Goal: Information Seeking & Learning: Learn about a topic

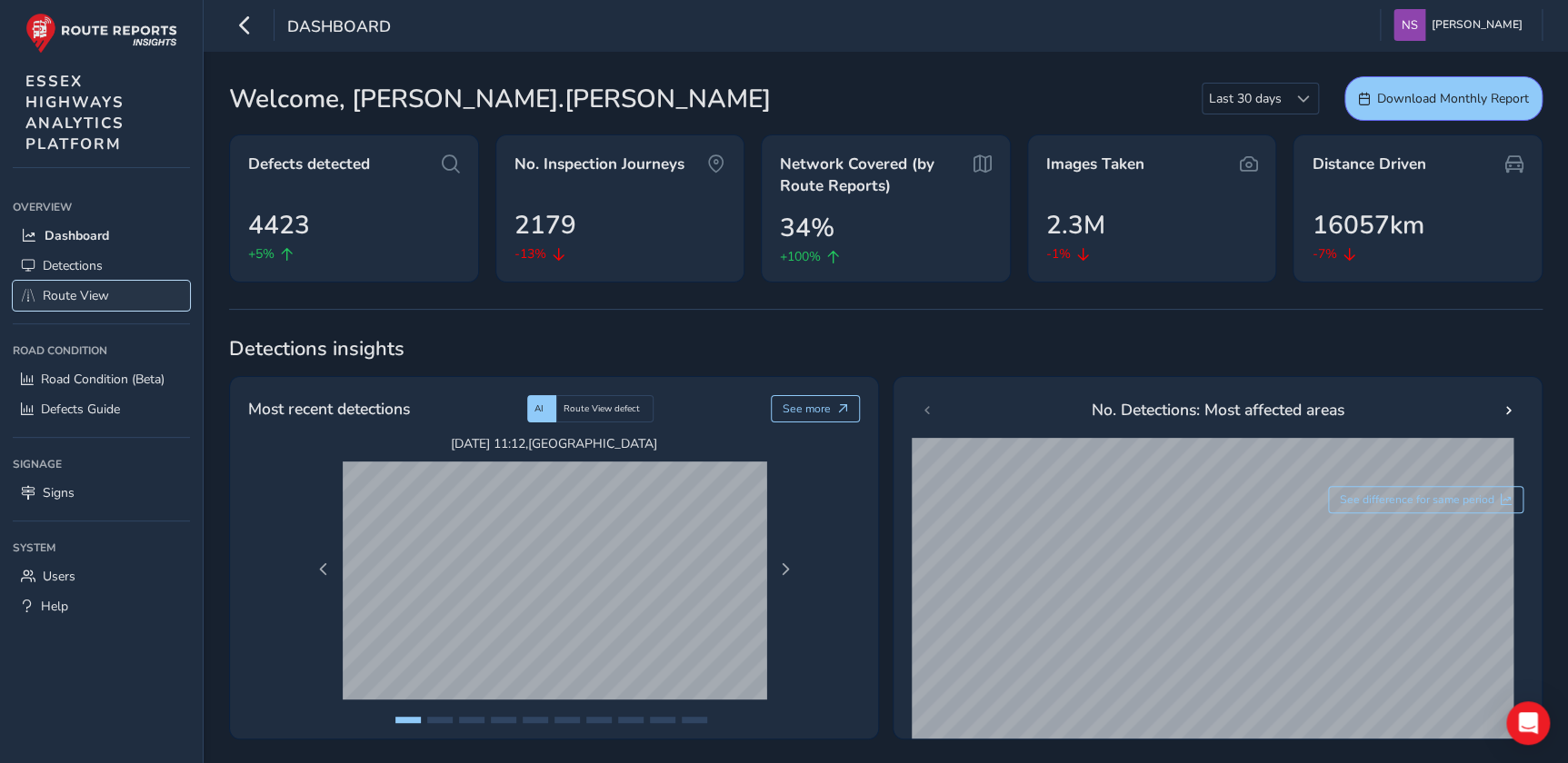
click at [77, 295] on span "Route View" at bounding box center [76, 296] width 66 height 17
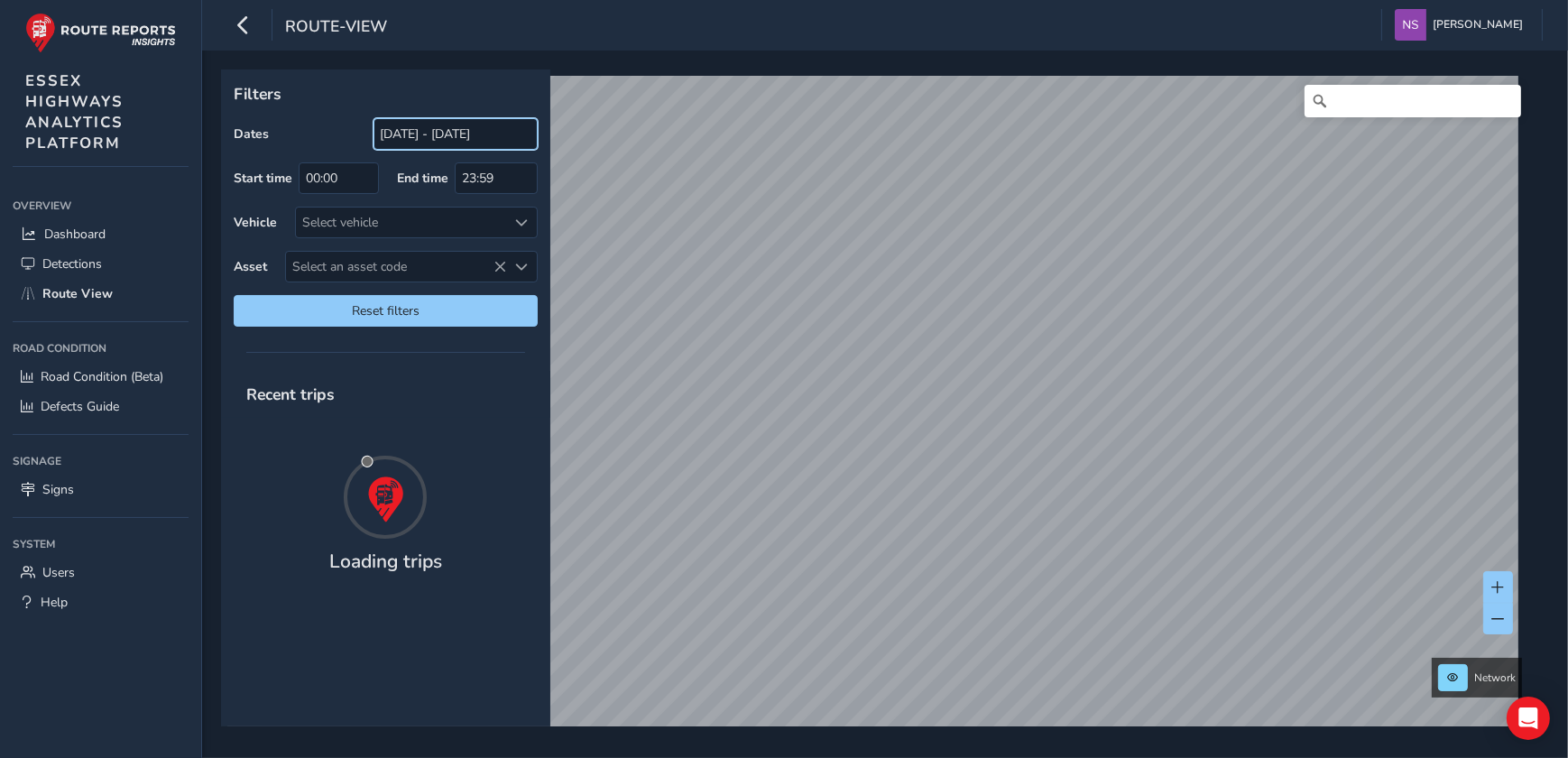
click at [435, 131] on input "[DATE] - [DATE]" at bounding box center [456, 134] width 164 height 32
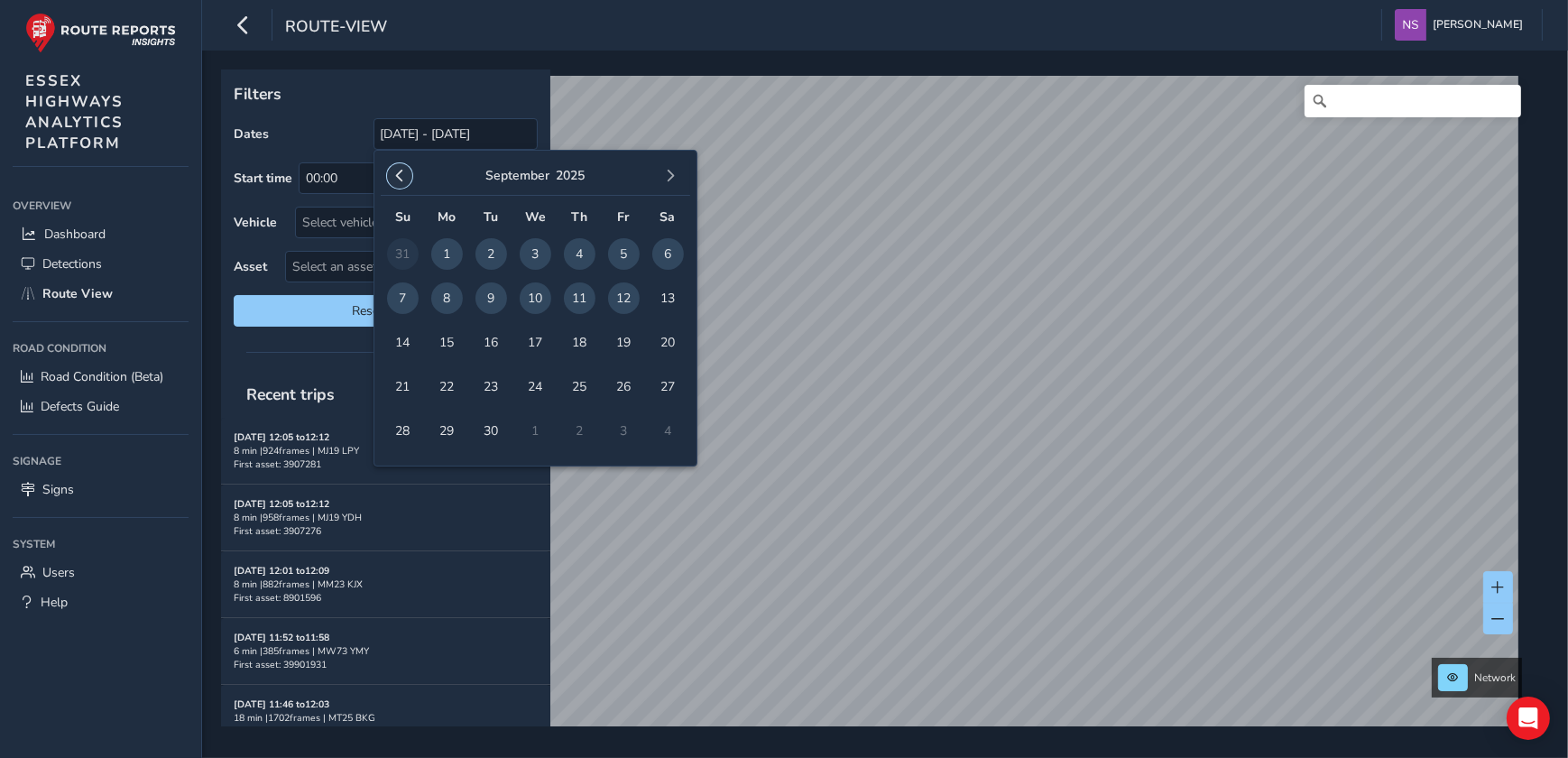
click at [397, 181] on span "button" at bounding box center [400, 176] width 13 height 13
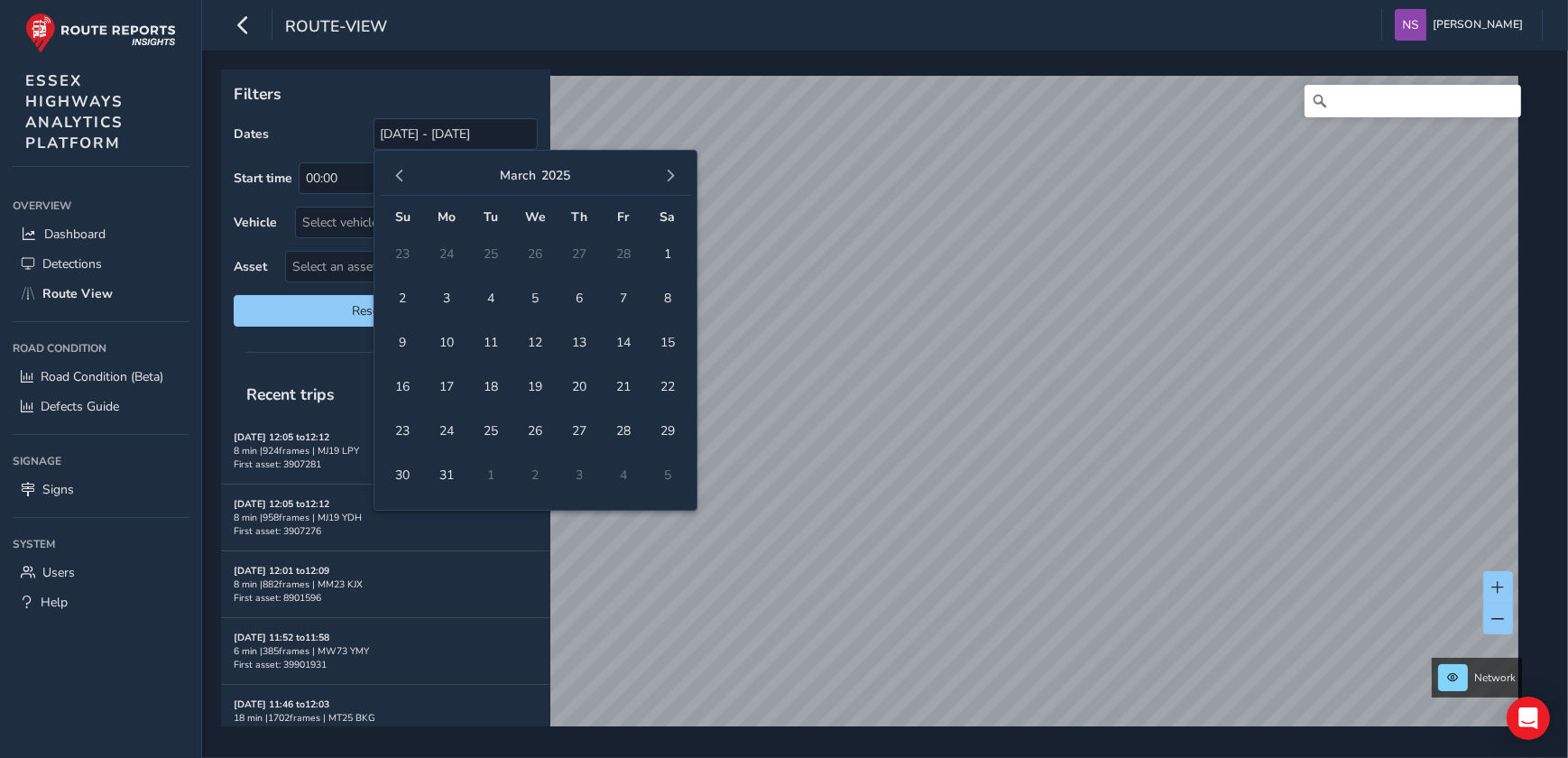
click at [397, 181] on span "button" at bounding box center [400, 176] width 13 height 13
click at [447, 343] on span "10" at bounding box center [447, 342] width 32 height 32
click at [666, 171] on span "button" at bounding box center [671, 176] width 13 height 13
click at [667, 171] on span "button" at bounding box center [671, 176] width 13 height 13
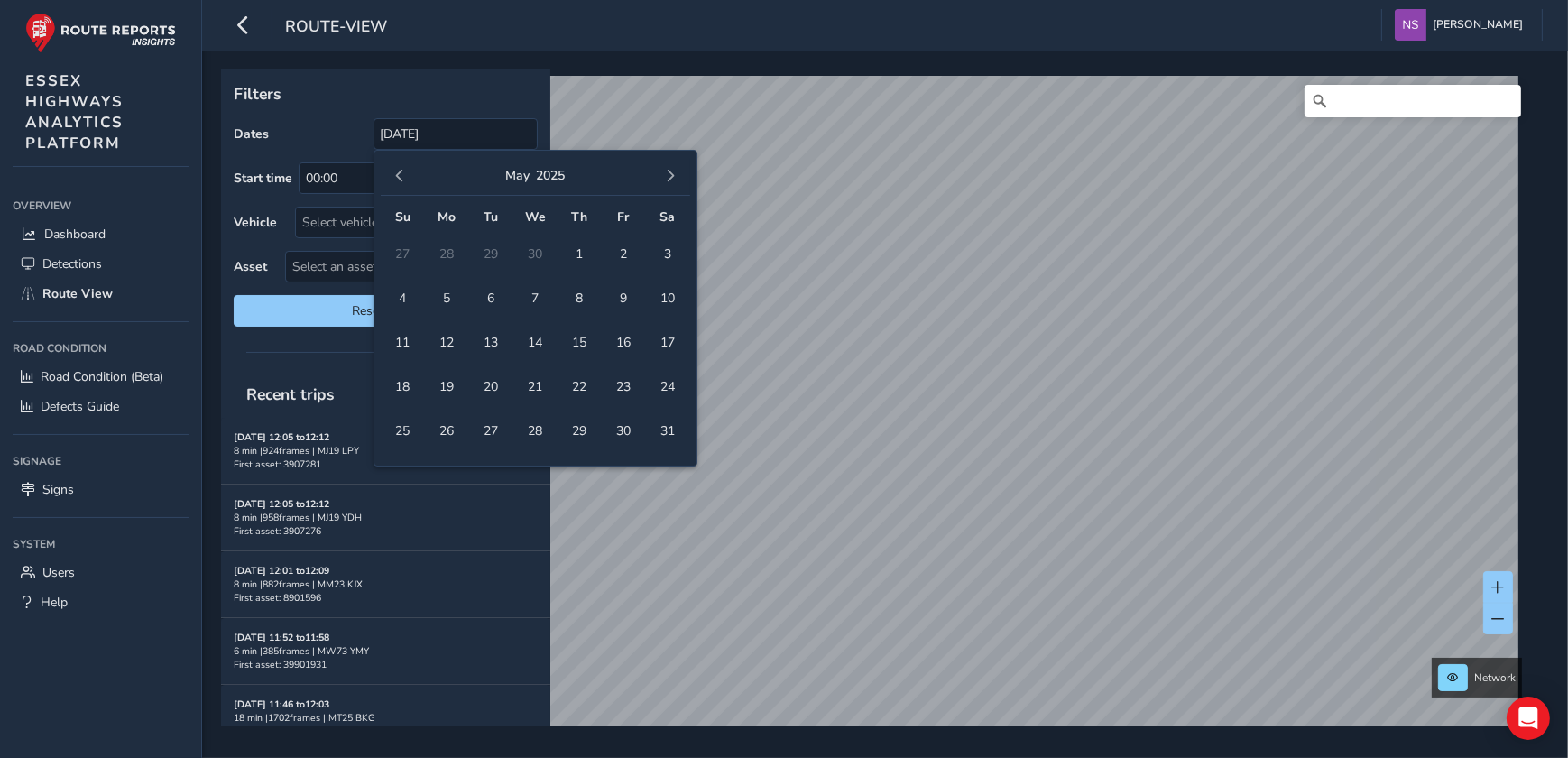
click at [667, 171] on span "button" at bounding box center [671, 176] width 13 height 13
click at [401, 171] on span "button" at bounding box center [400, 176] width 13 height 13
click at [450, 386] on span "18" at bounding box center [447, 387] width 32 height 32
type input "[DATE] - [DATE]"
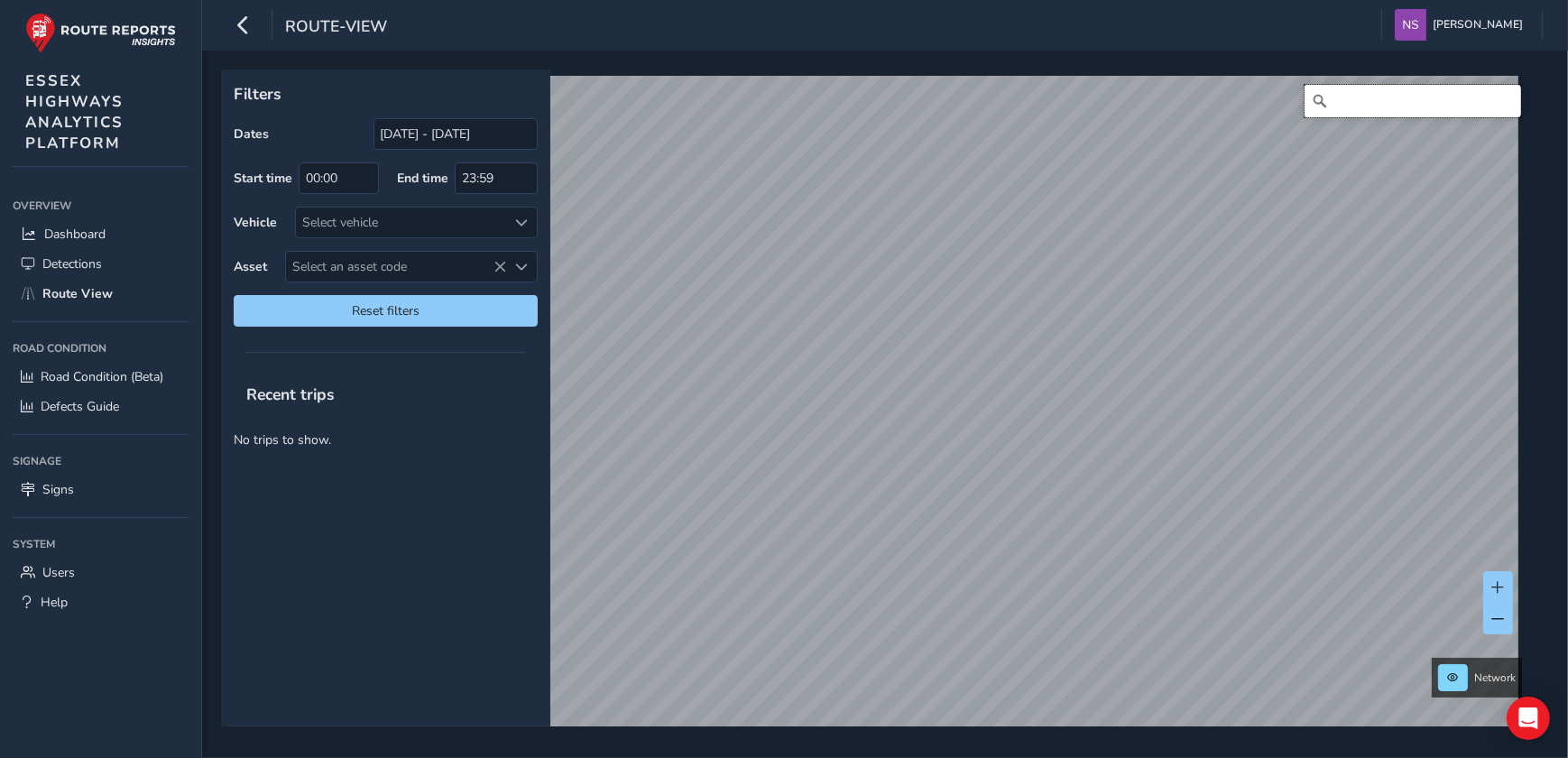
click at [1347, 103] on input "Search" at bounding box center [1413, 101] width 217 height 33
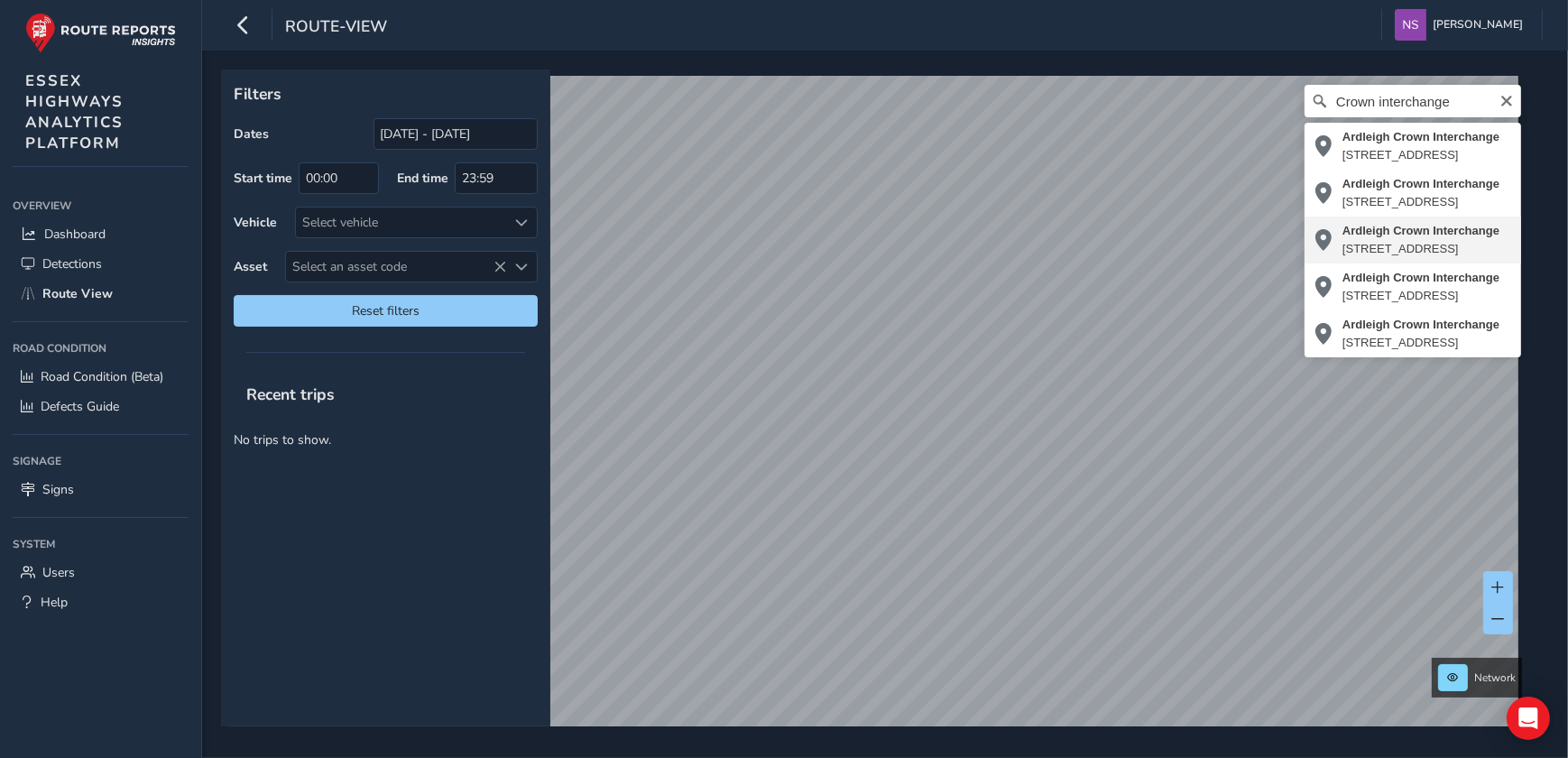
type input "[STREET_ADDRESS]"
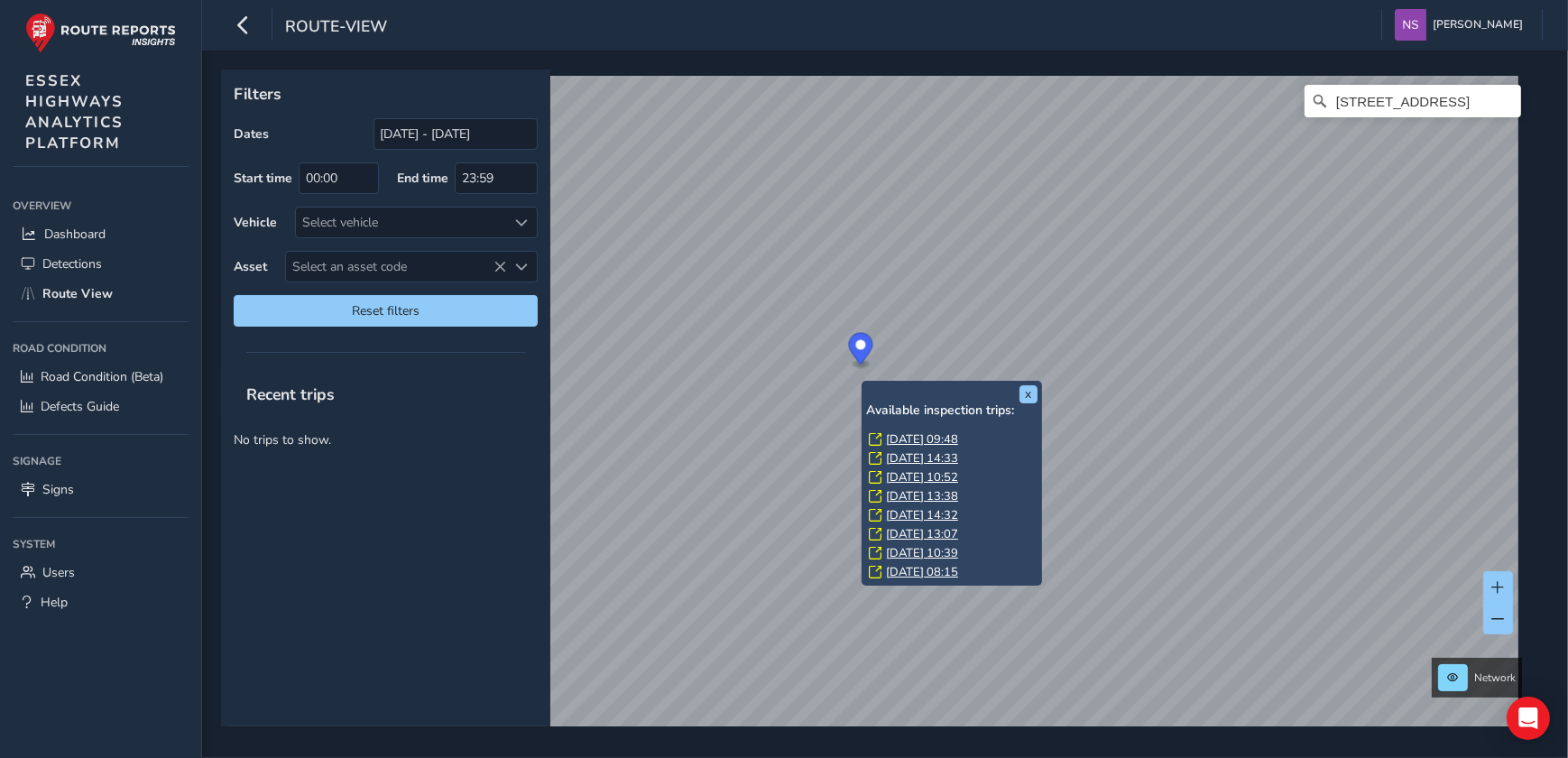
drag, startPoint x: 1527, startPoint y: 236, endPoint x: 862, endPoint y: 382, distance: 680.8
click at [862, 382] on div "x Available inspection trips: [GEOGRAPHIC_DATA][DATE] 09:48 [DATE] 14:33 [DATE]…" at bounding box center [952, 483] width 181 height 205
click at [946, 441] on link "[DATE] 09:48" at bounding box center [922, 440] width 72 height 16
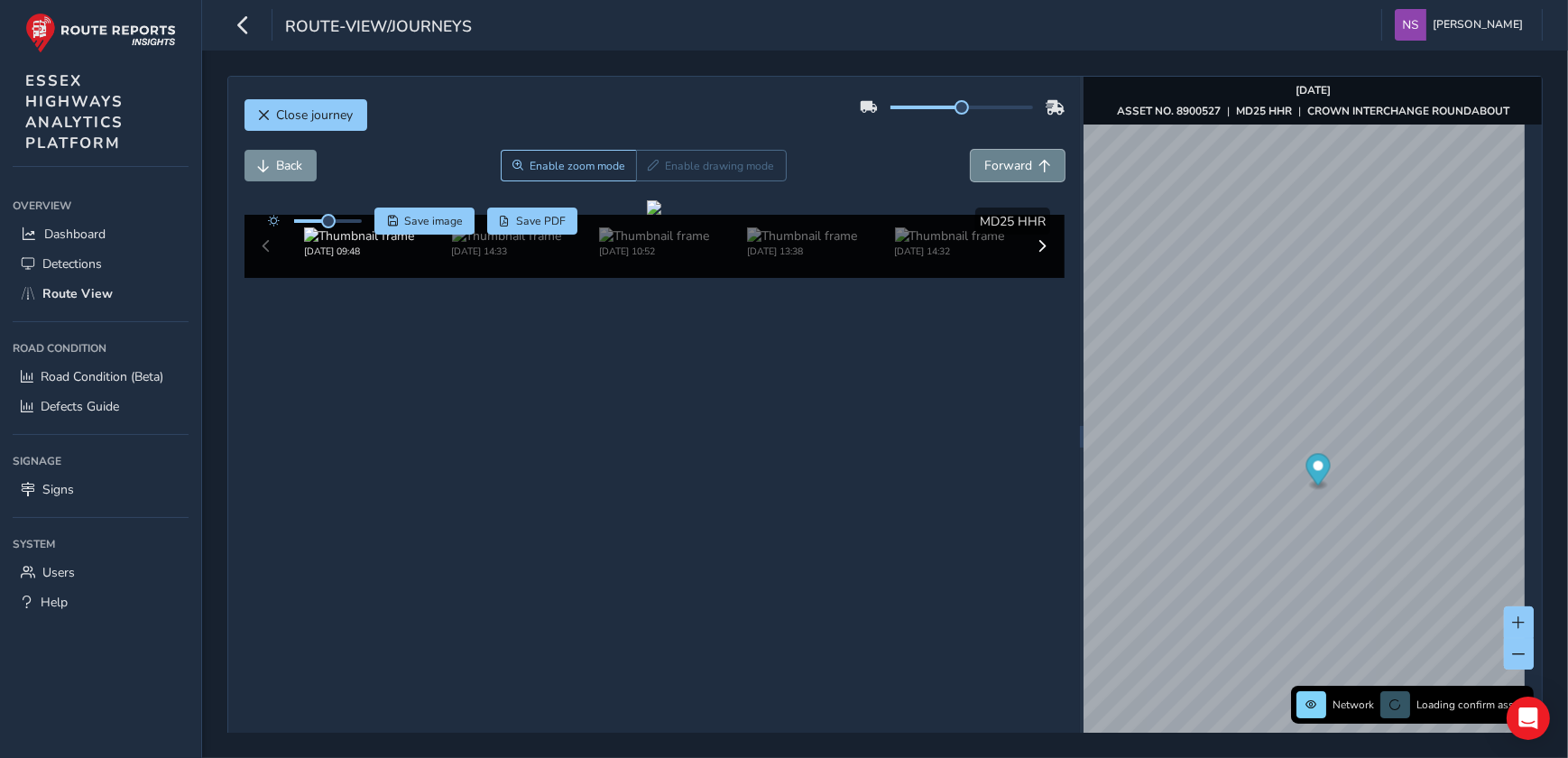
click at [1010, 171] on span "Forward" at bounding box center [1008, 165] width 47 height 17
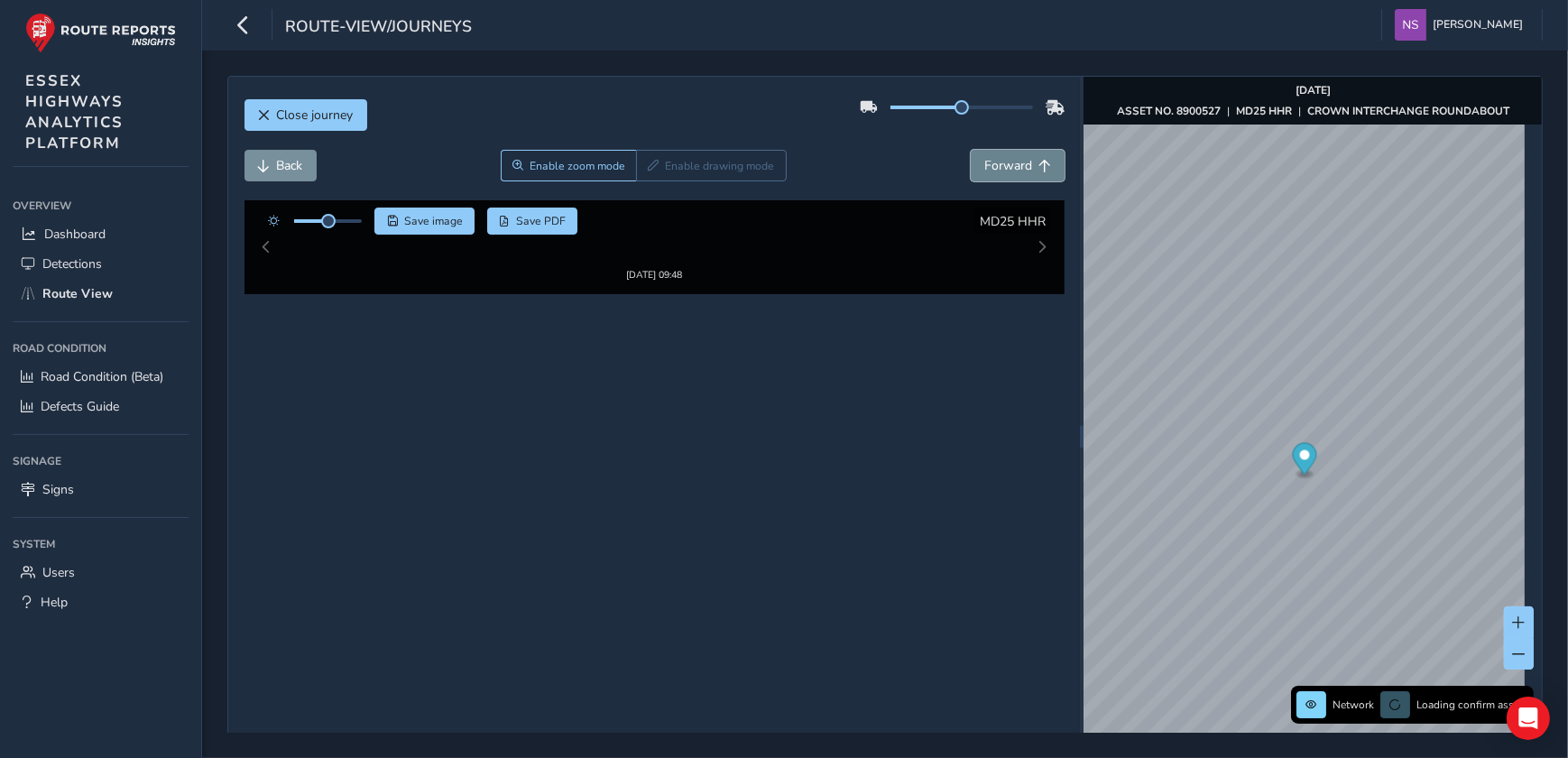
click at [1010, 171] on span "Forward" at bounding box center [1008, 165] width 47 height 17
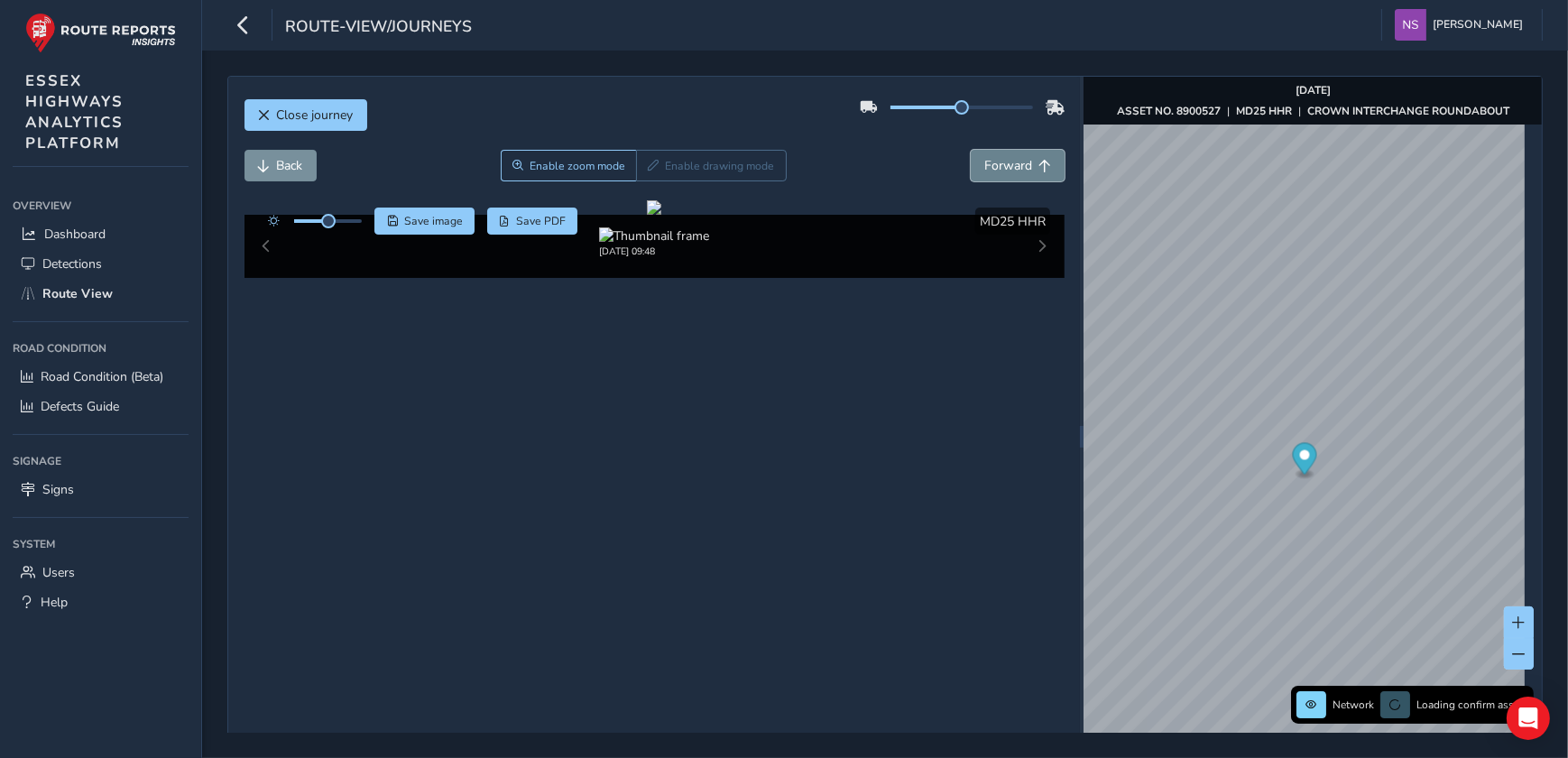
click at [1010, 171] on span "Forward" at bounding box center [1008, 165] width 47 height 17
click at [262, 160] on span "Back" at bounding box center [264, 166] width 13 height 13
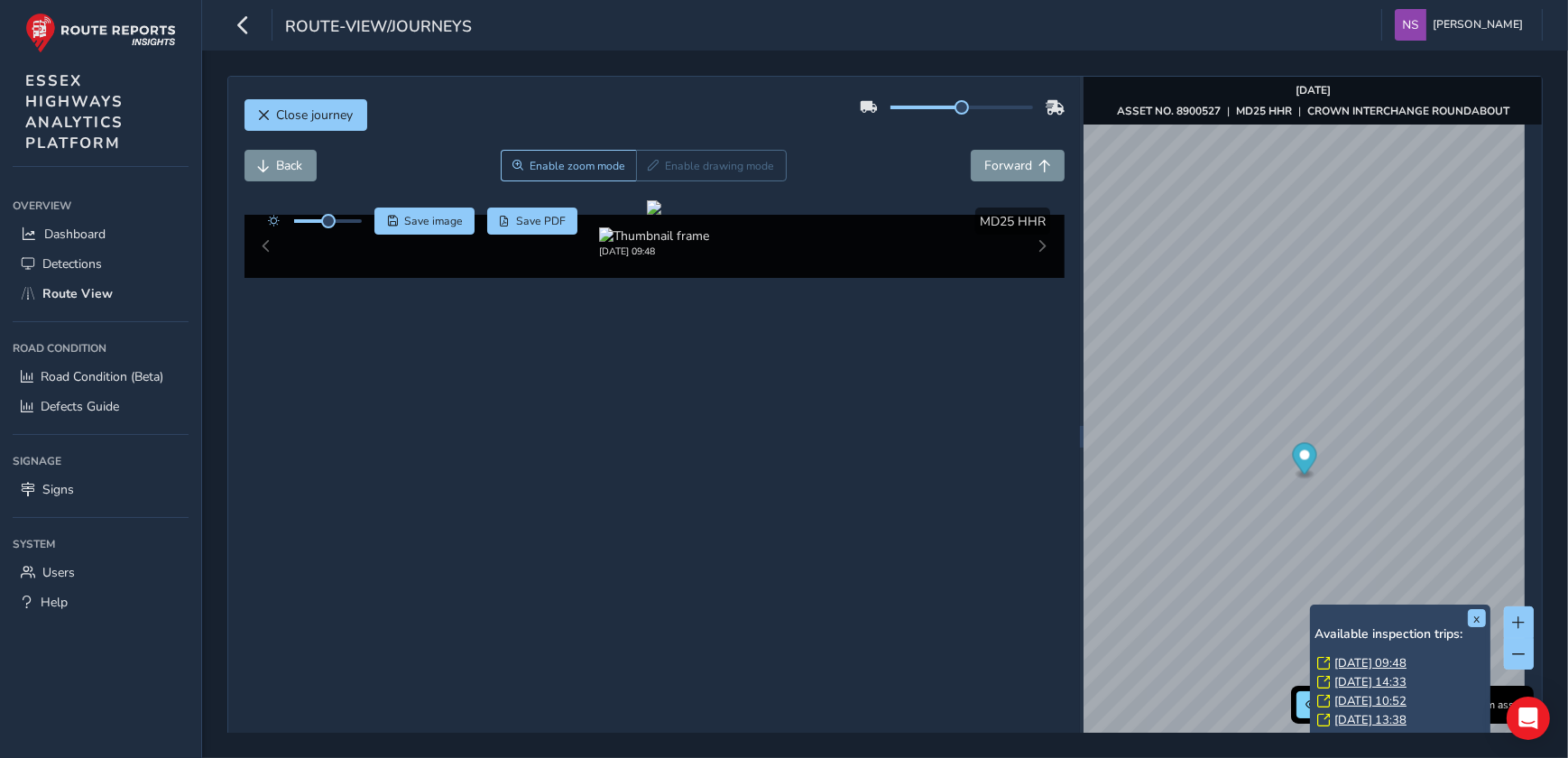
click at [1311, 605] on div "x Available inspection trips: [GEOGRAPHIC_DATA][DATE] 09:48 [DATE] 14:33 [DATE]…" at bounding box center [1400, 707] width 181 height 205
click at [1380, 677] on link "[DATE] 14:33" at bounding box center [1370, 682] width 72 height 16
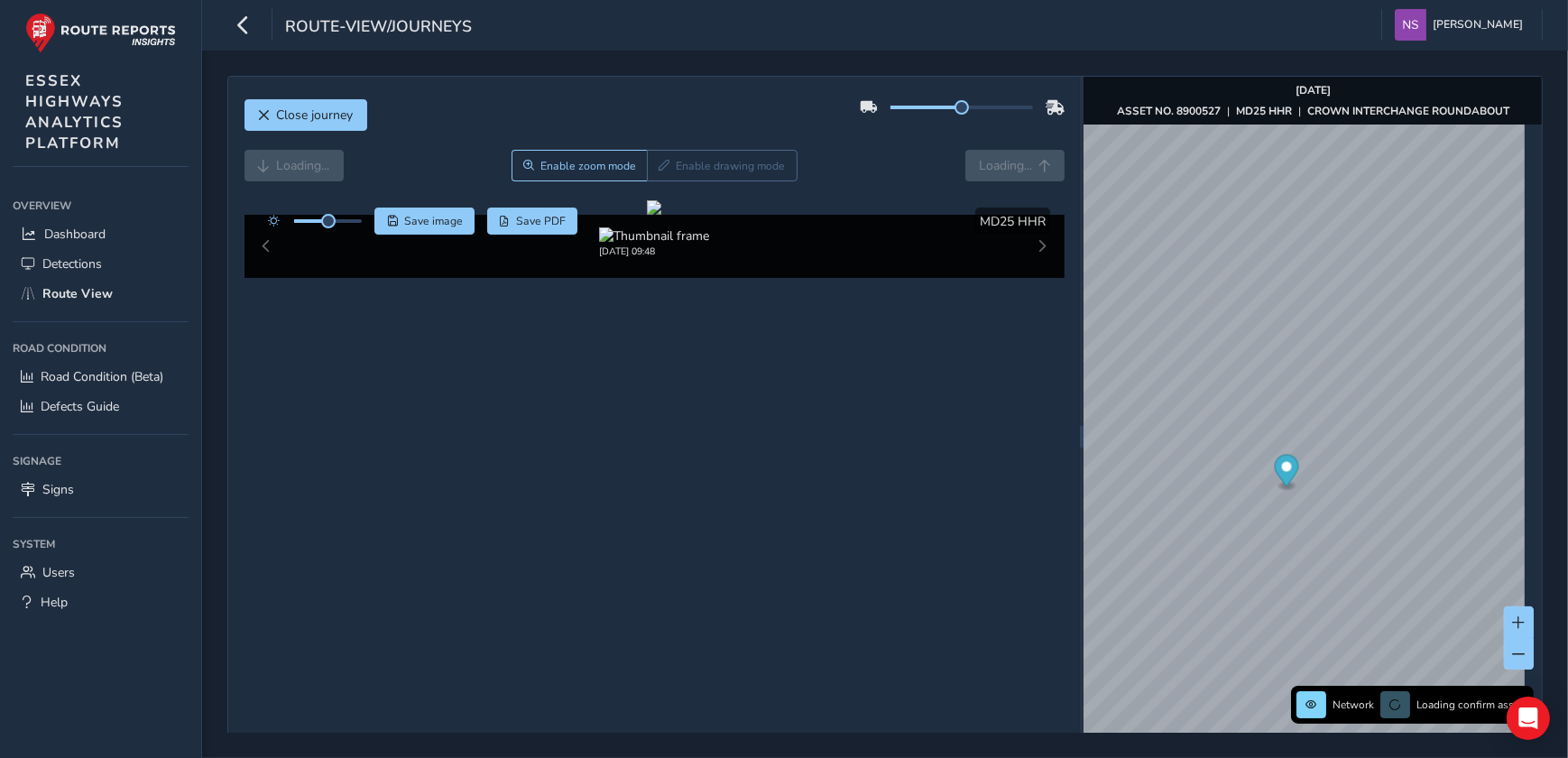
scroll to position [63, 0]
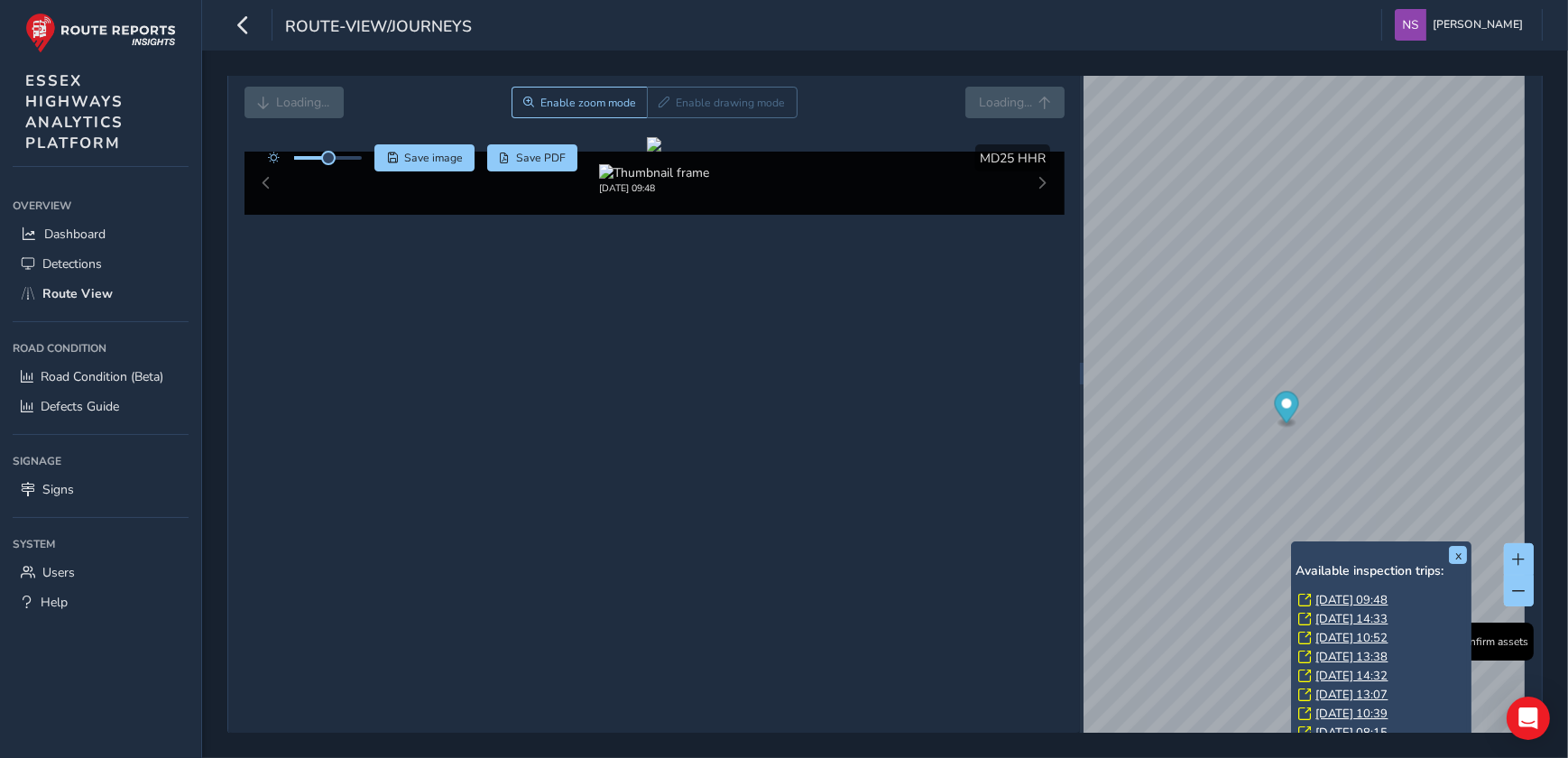
click at [1349, 613] on link "[DATE] 14:33" at bounding box center [1351, 619] width 72 height 16
